Goal: Communication & Community: Connect with others

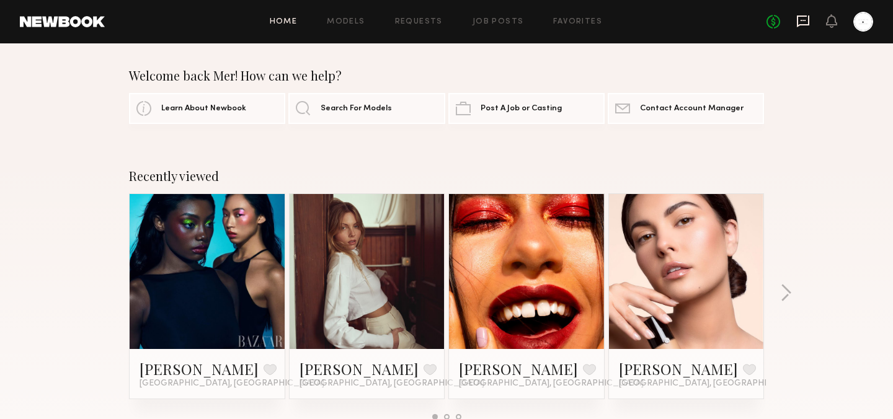
click at [798, 14] on icon at bounding box center [804, 21] width 14 height 14
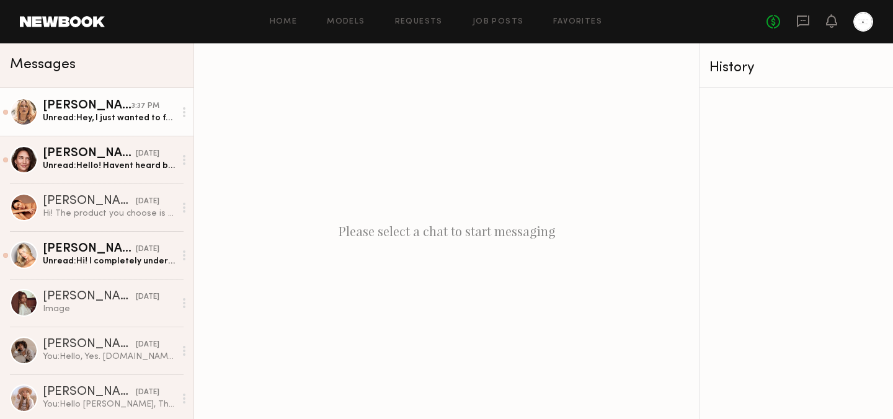
click at [94, 126] on link "[PERSON_NAME] 3:37 PM Unread: Hey, I just wanted to follow up and see if you’re…" at bounding box center [97, 112] width 194 height 48
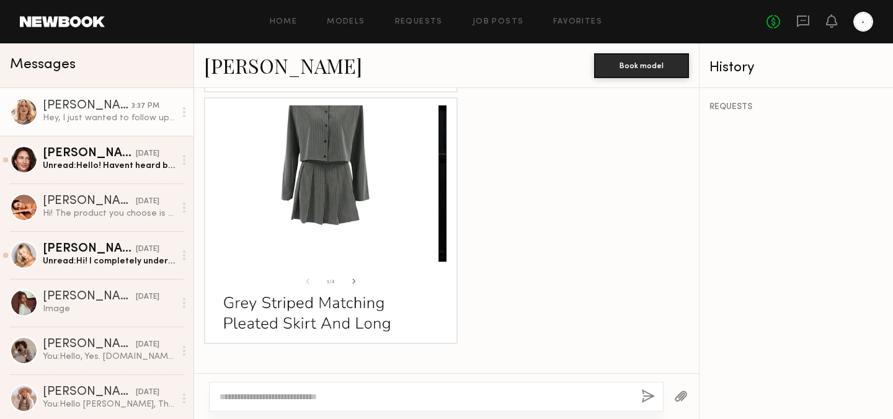
scroll to position [1170, 0]
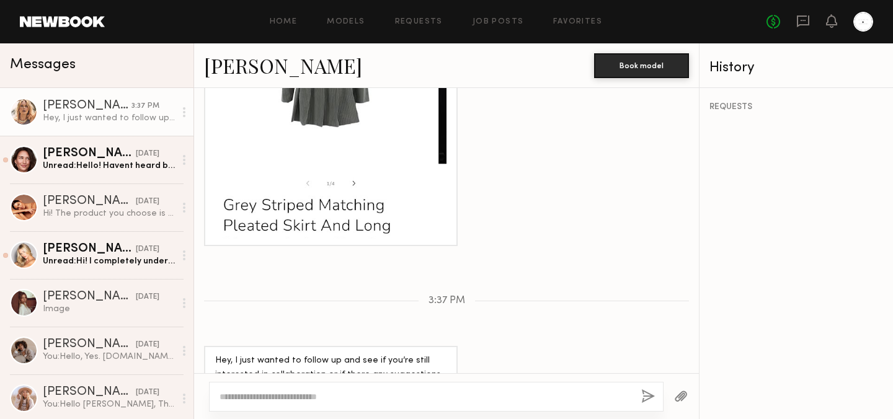
click at [444, 296] on span "3:37 PM" at bounding box center [447, 301] width 37 height 11
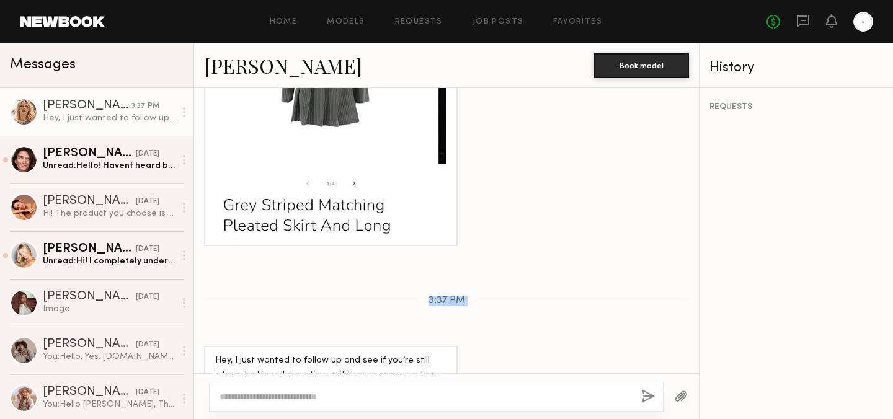
click at [444, 296] on span "3:37 PM" at bounding box center [447, 301] width 37 height 11
click at [539, 170] on div at bounding box center [446, 122] width 505 height 247
click at [733, 101] on div "REQUESTS" at bounding box center [797, 253] width 194 height 331
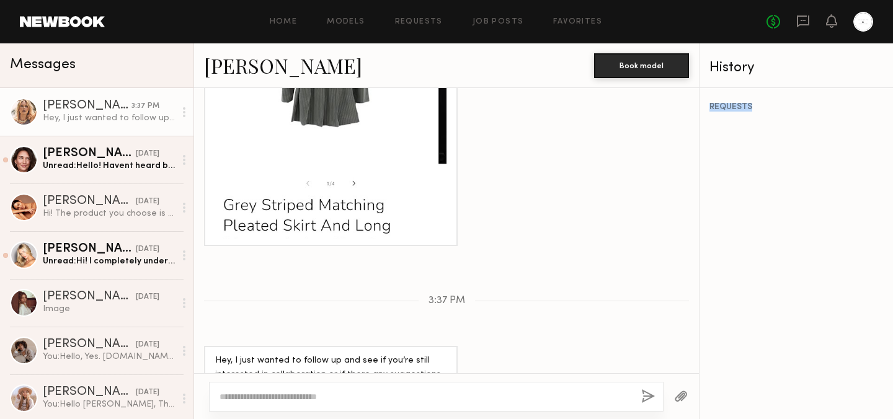
click at [733, 102] on div "REQUESTS" at bounding box center [797, 253] width 194 height 331
click at [731, 109] on div "REQUESTS" at bounding box center [797, 107] width 174 height 9
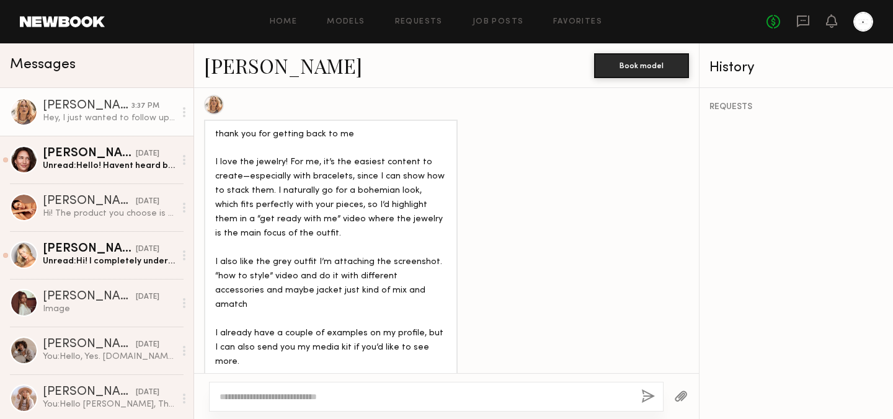
scroll to position [323, 0]
